Goal: Transaction & Acquisition: Purchase product/service

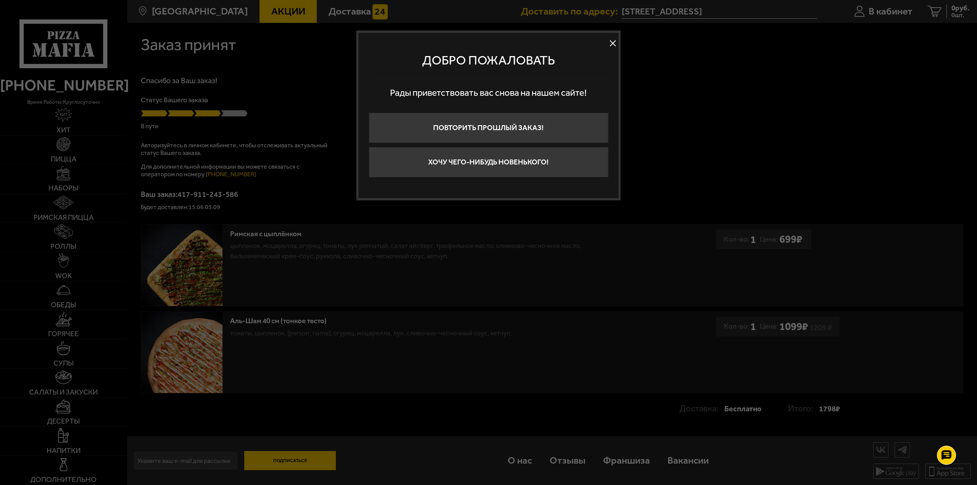
click at [611, 45] on button at bounding box center [612, 43] width 11 height 11
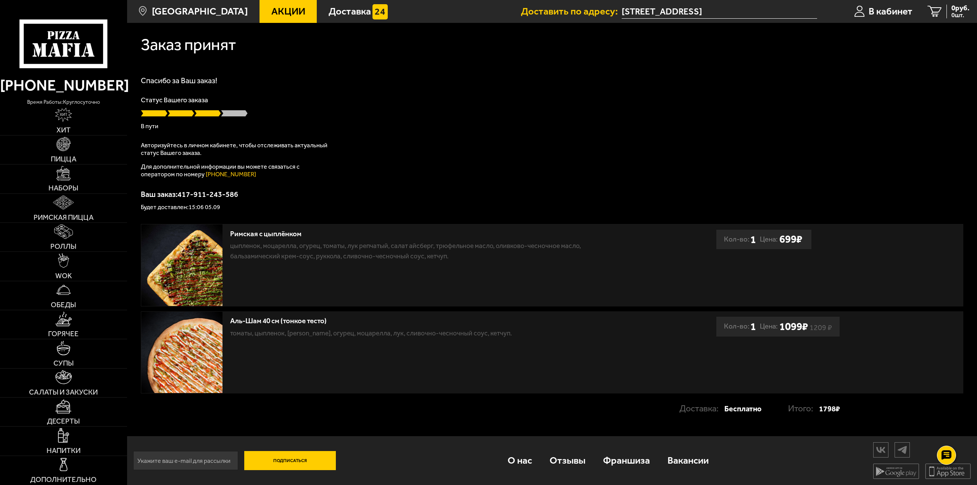
click at [170, 347] on img at bounding box center [181, 352] width 81 height 81
click at [72, 149] on link "Пицца" at bounding box center [63, 150] width 127 height 29
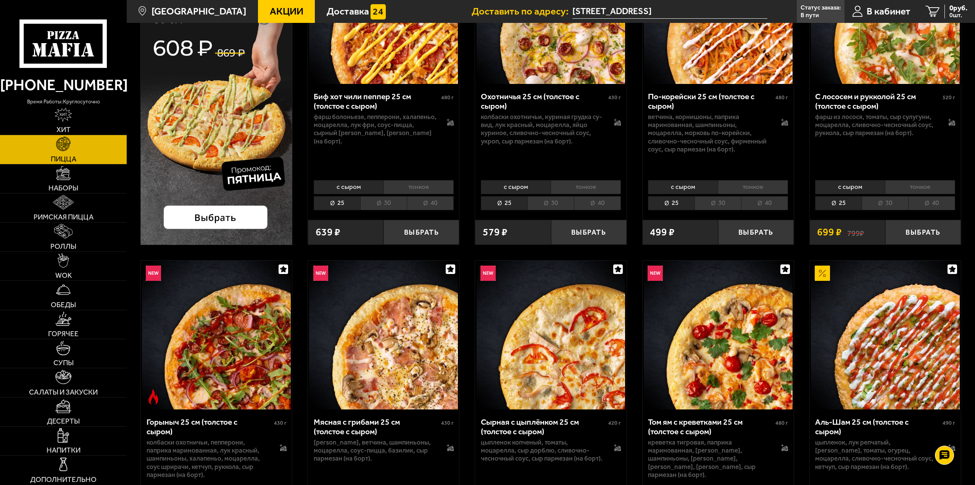
scroll to position [305, 0]
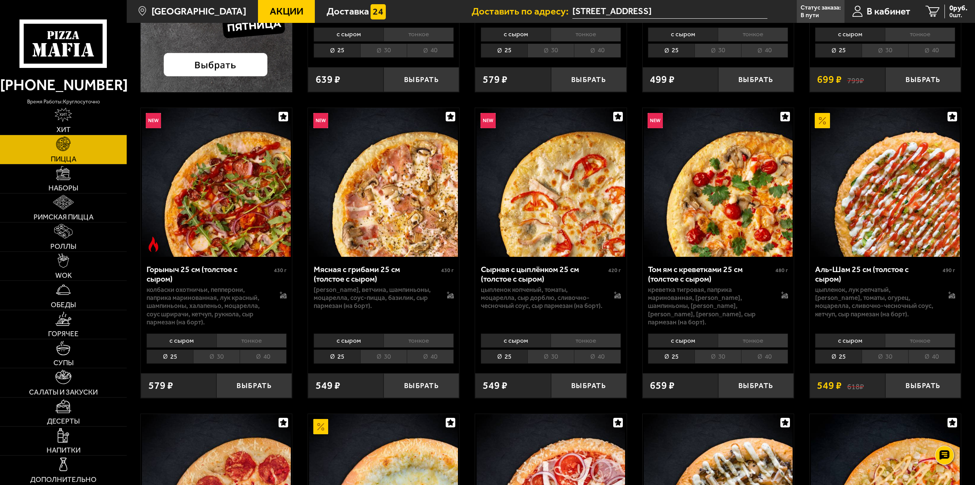
click at [732, 338] on li "тонкое" at bounding box center [920, 341] width 70 height 14
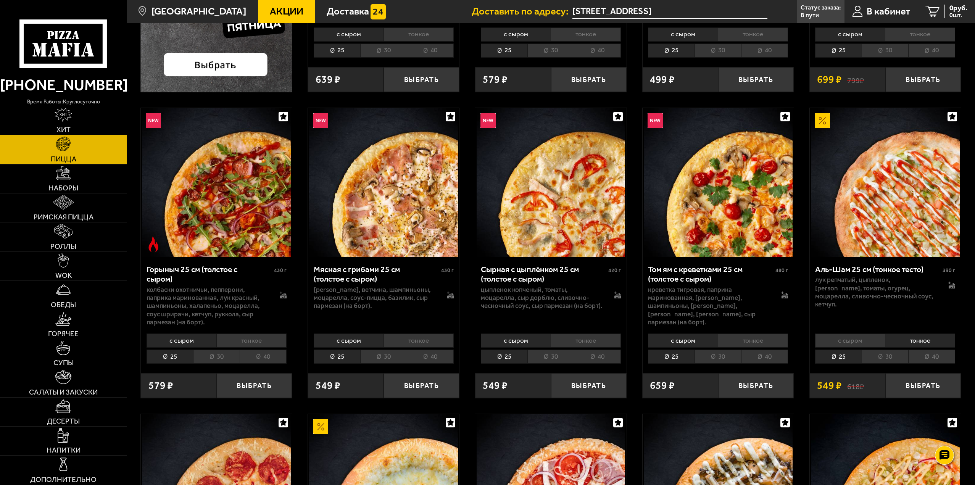
click at [732, 338] on li "с сыром" at bounding box center [850, 341] width 70 height 14
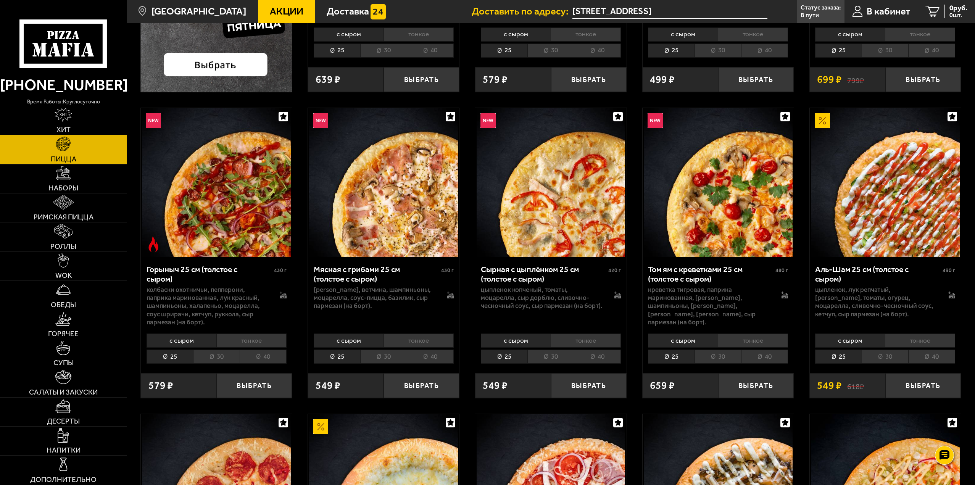
click at [732, 339] on li "тонкое" at bounding box center [920, 341] width 70 height 14
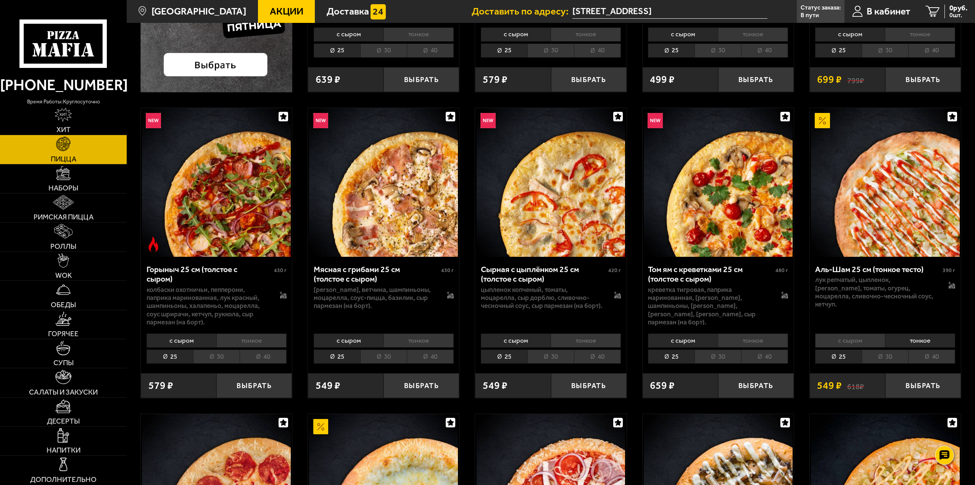
click at [732, 347] on li "40" at bounding box center [931, 357] width 47 height 14
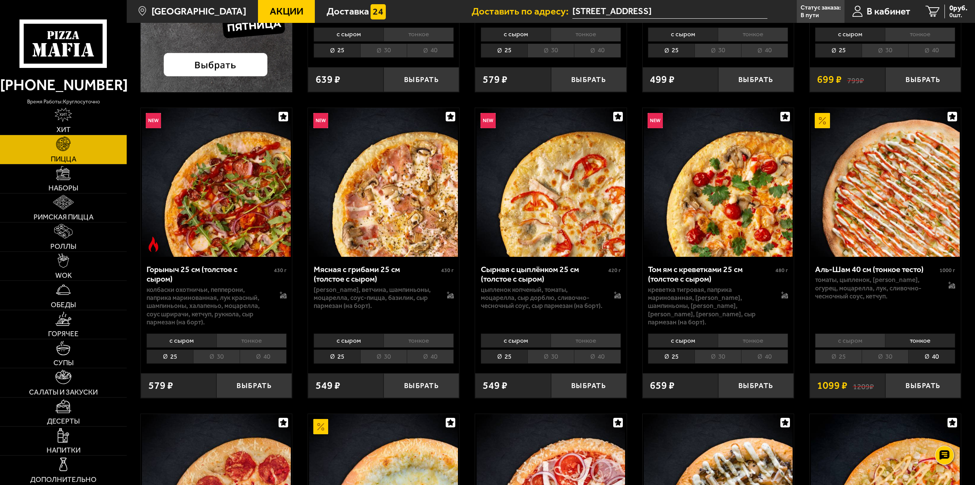
click at [732, 347] on li "30" at bounding box center [885, 357] width 47 height 14
click at [732, 347] on li "25" at bounding box center [838, 357] width 47 height 14
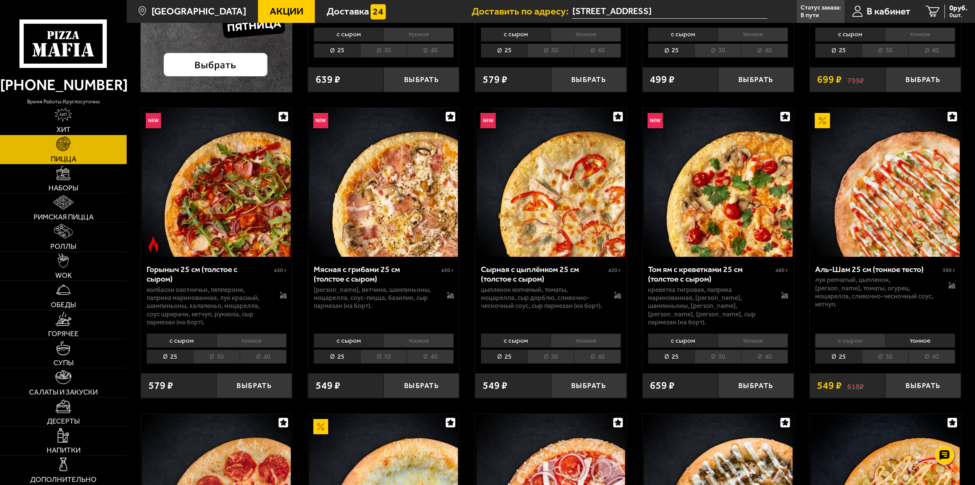
click at [732, 347] on li "30" at bounding box center [885, 357] width 47 height 14
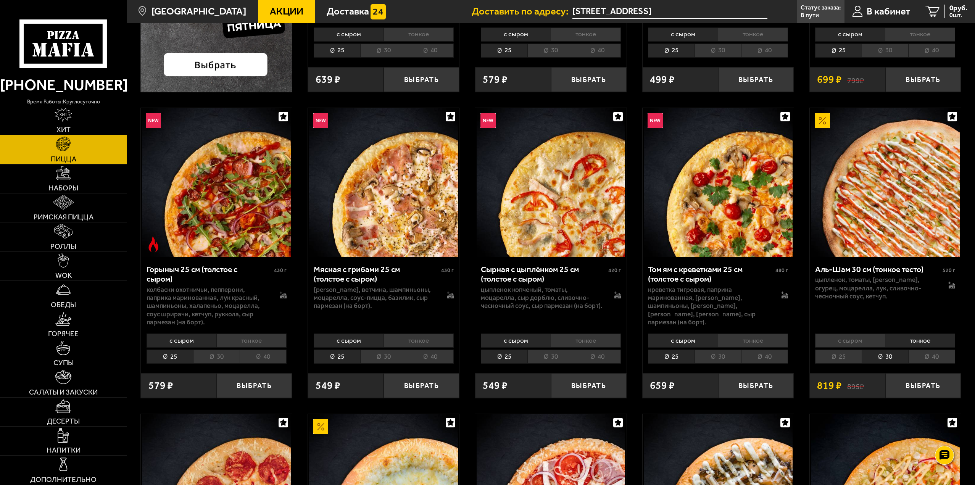
click at [732, 347] on li "40" at bounding box center [931, 357] width 47 height 14
click at [732, 343] on li "тонкое" at bounding box center [920, 341] width 70 height 14
click at [732, 342] on li "с сыром" at bounding box center [850, 341] width 70 height 14
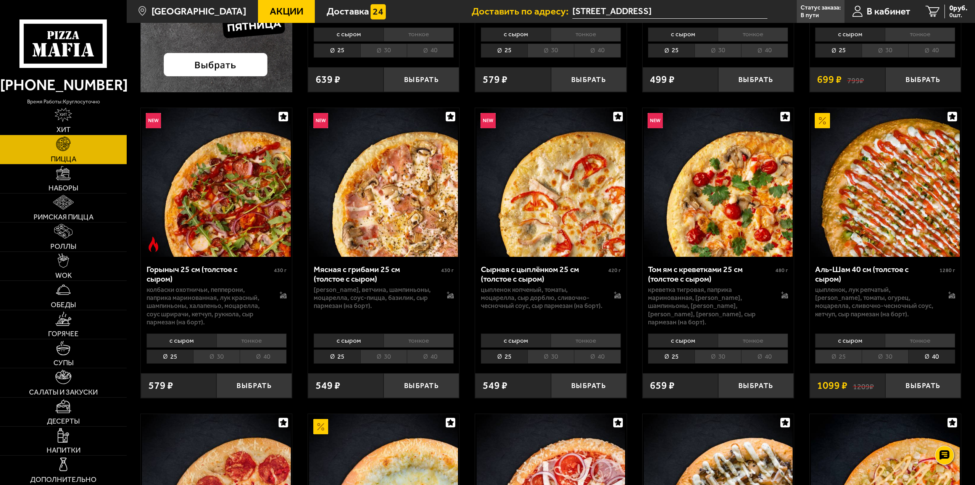
click at [732, 342] on li "тонкое" at bounding box center [920, 341] width 70 height 14
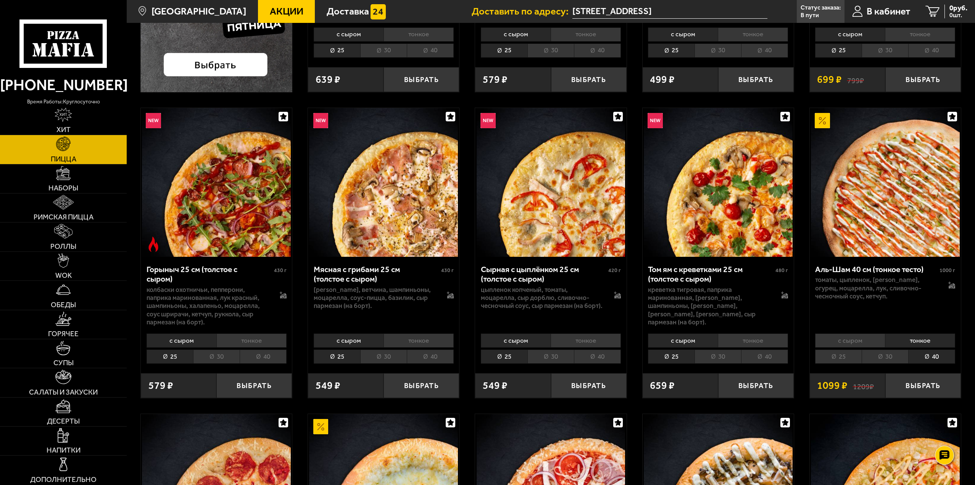
click at [732, 347] on li "40" at bounding box center [931, 357] width 47 height 14
click at [732, 347] on li "30" at bounding box center [885, 357] width 47 height 14
click at [732, 344] on li "с сыром" at bounding box center [850, 341] width 70 height 14
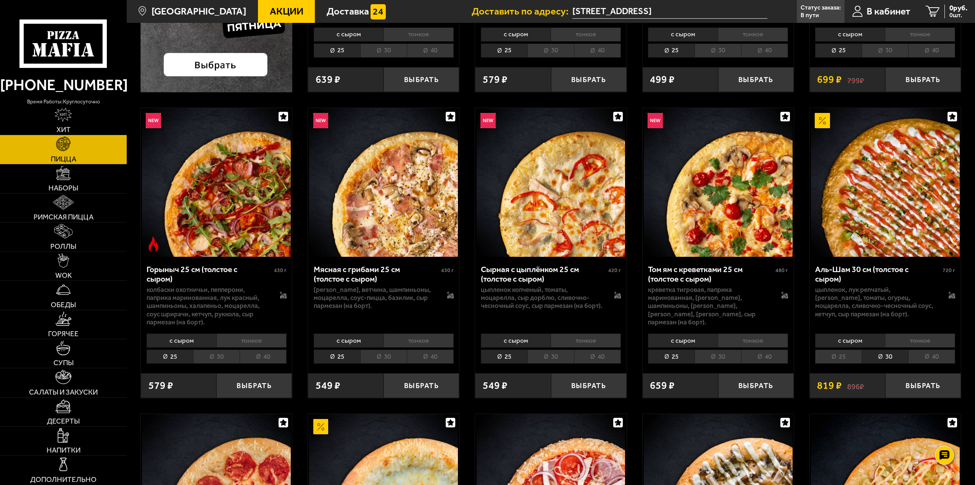
click at [732, 347] on li "25" at bounding box center [838, 357] width 47 height 14
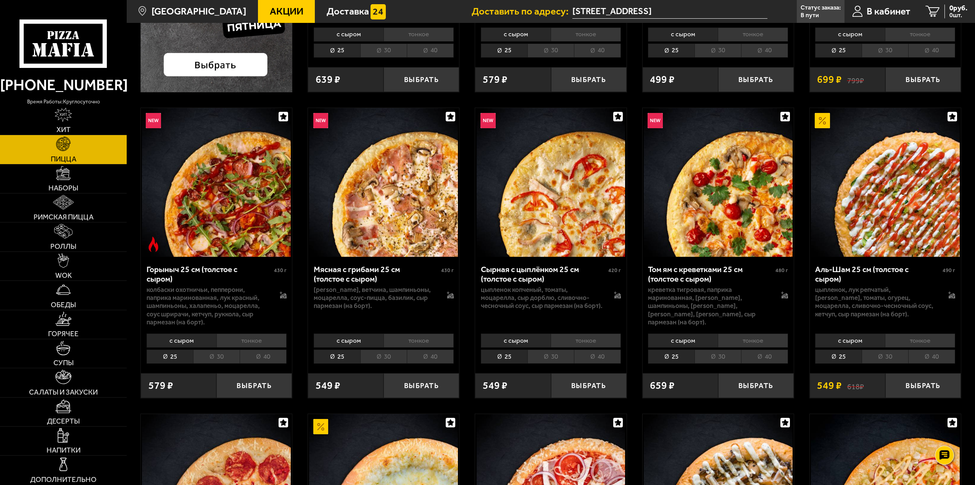
click at [732, 345] on li "с сыром" at bounding box center [850, 341] width 70 height 14
click at [732, 347] on li "тонкое" at bounding box center [920, 341] width 70 height 14
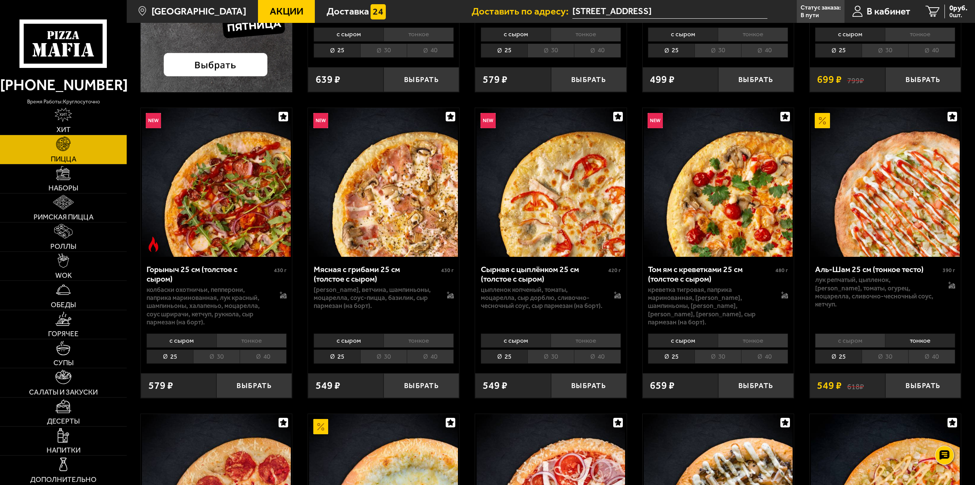
click at [732, 347] on li "40" at bounding box center [931, 357] width 47 height 14
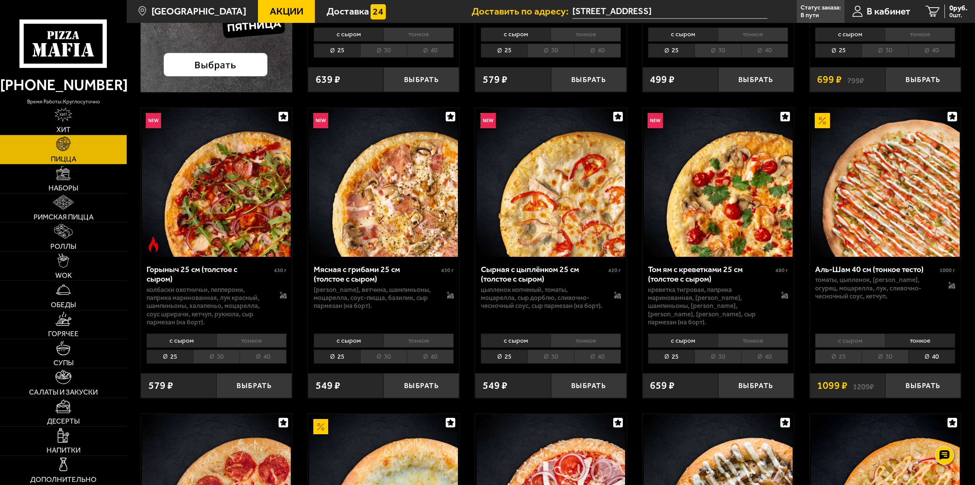
click at [732, 345] on li "тонкое" at bounding box center [920, 341] width 70 height 14
click at [732, 347] on li "40" at bounding box center [931, 357] width 47 height 14
click at [732, 347] on li "30" at bounding box center [885, 357] width 47 height 14
click at [732, 343] on li "с сыром" at bounding box center [850, 341] width 70 height 14
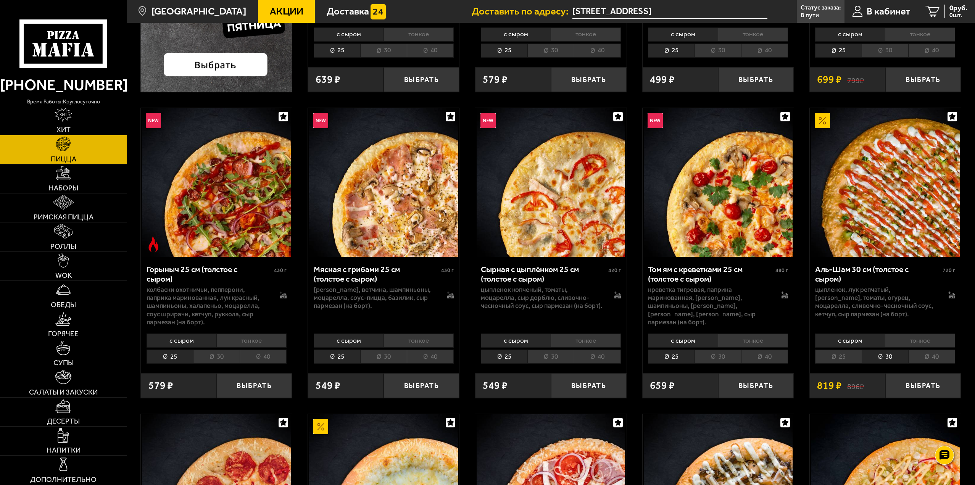
click at [732, 342] on li "тонкое" at bounding box center [920, 341] width 70 height 14
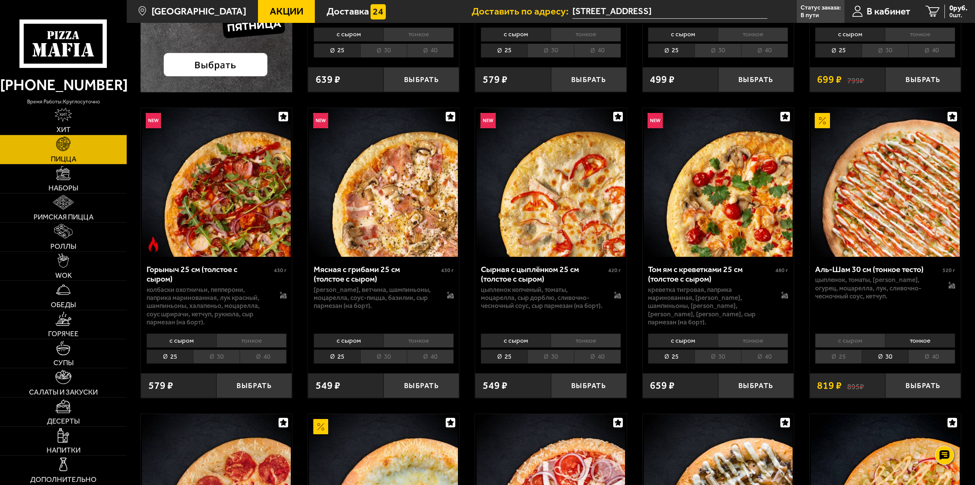
click at [732, 347] on li "40" at bounding box center [931, 357] width 47 height 14
